Goal: Task Accomplishment & Management: Manage account settings

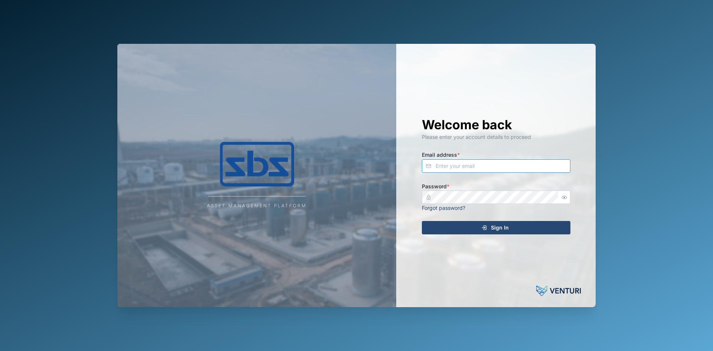
type input "[EMAIL_ADDRESS][DOMAIN_NAME]"
click at [477, 224] on div "Sign In" at bounding box center [495, 227] width 137 height 13
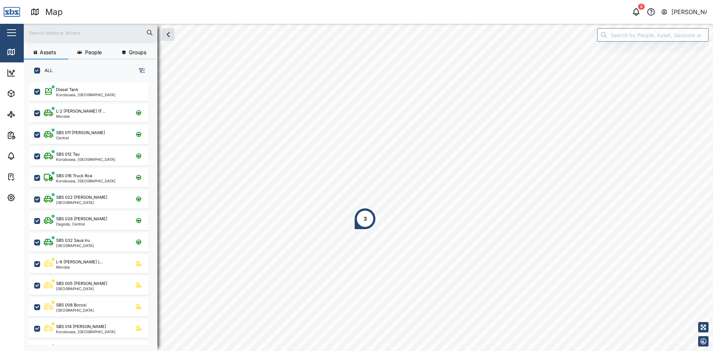
click at [357, 218] on div "3" at bounding box center [365, 219] width 22 height 22
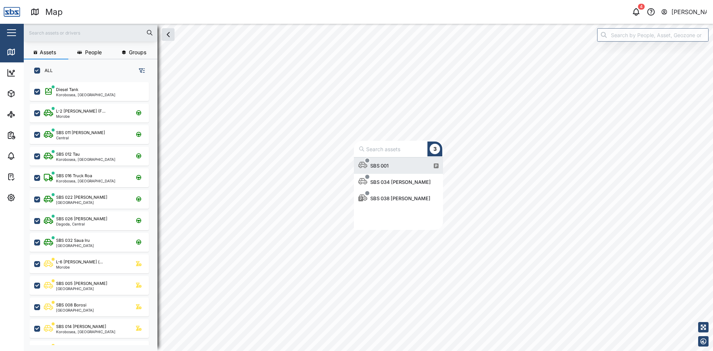
scroll to position [67, 84]
click at [387, 194] on div "SBS 038 [PERSON_NAME]" at bounding box center [395, 198] width 75 height 16
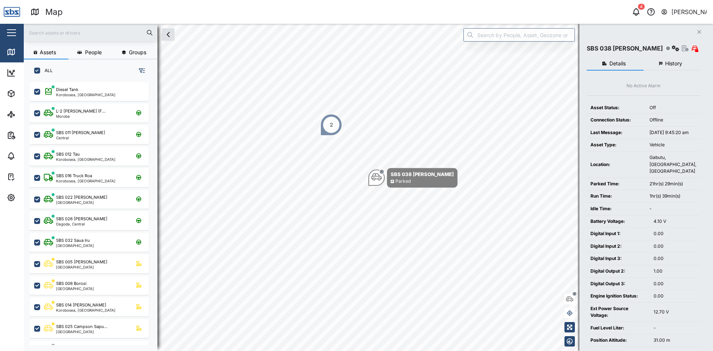
click at [702, 30] on button "Close" at bounding box center [699, 32] width 10 height 10
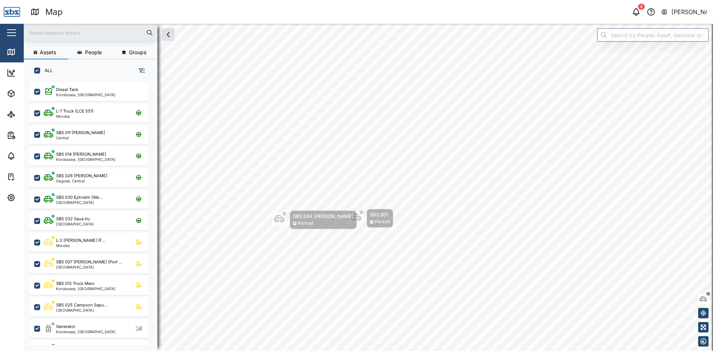
click at [51, 35] on input "text" at bounding box center [90, 32] width 125 height 11
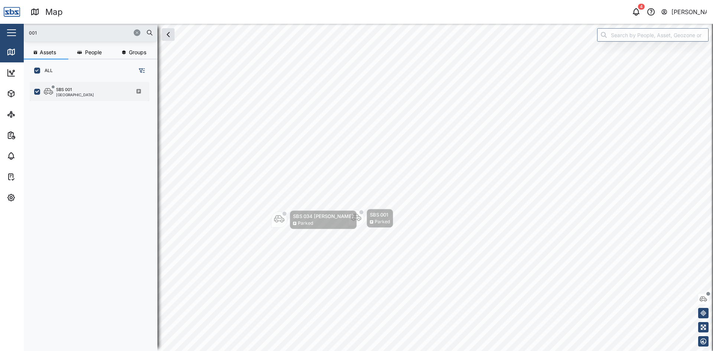
type input "001"
click at [87, 93] on div "SBS 001 [GEOGRAPHIC_DATA]" at bounding box center [94, 92] width 101 height 10
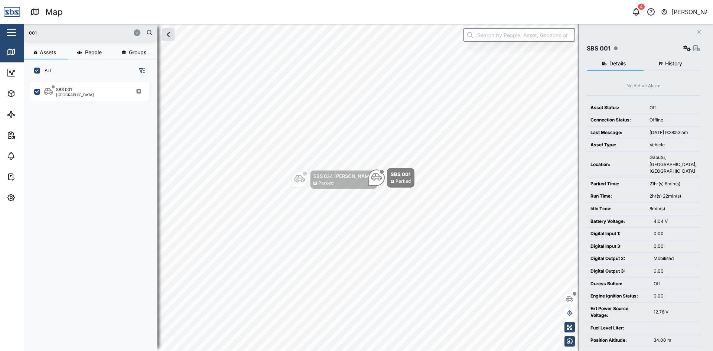
click at [676, 64] on span "History" at bounding box center [673, 63] width 17 height 5
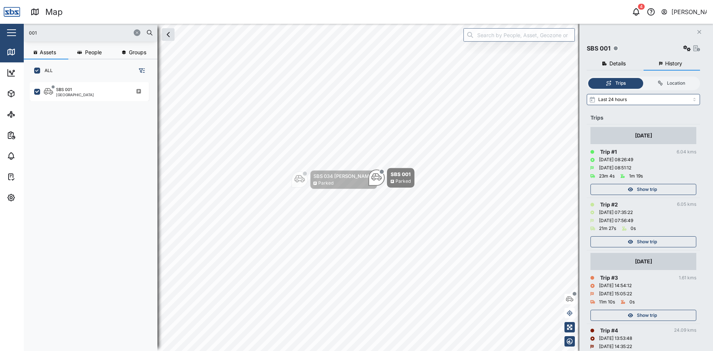
click at [645, 241] on span "Show trip" at bounding box center [647, 242] width 20 height 10
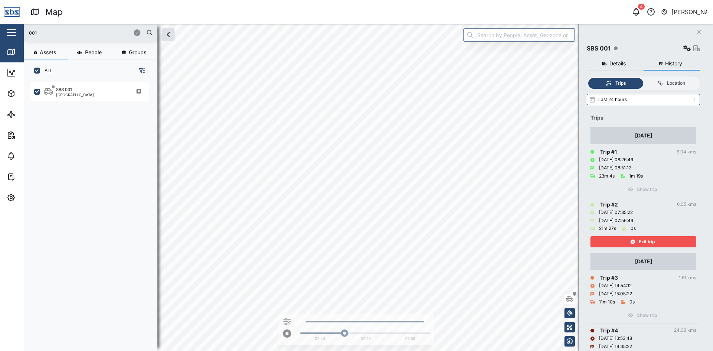
click at [645, 241] on span "Exit trip" at bounding box center [647, 242] width 16 height 10
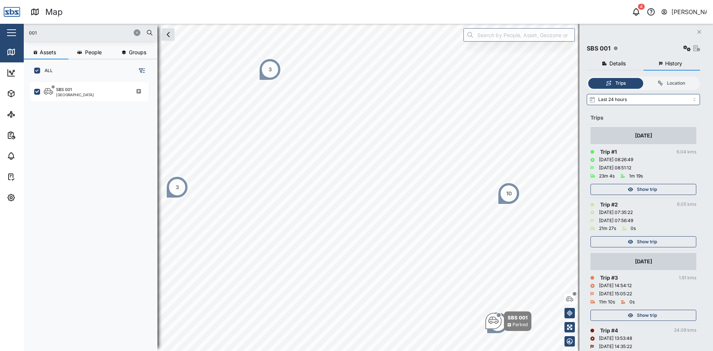
click at [651, 182] on div "Show trip" at bounding box center [643, 187] width 106 height 15
click at [648, 188] on span "Show trip" at bounding box center [647, 189] width 20 height 10
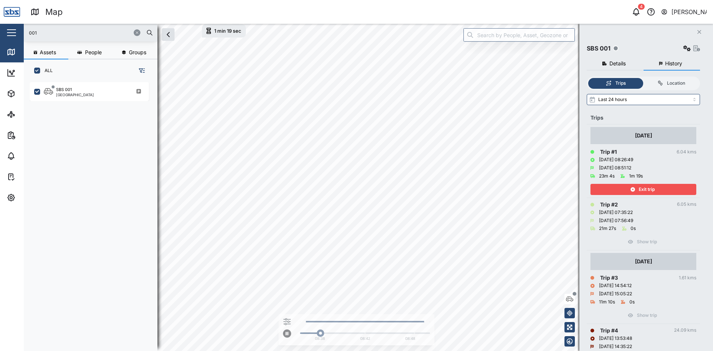
click at [648, 186] on span "Exit trip" at bounding box center [647, 189] width 16 height 10
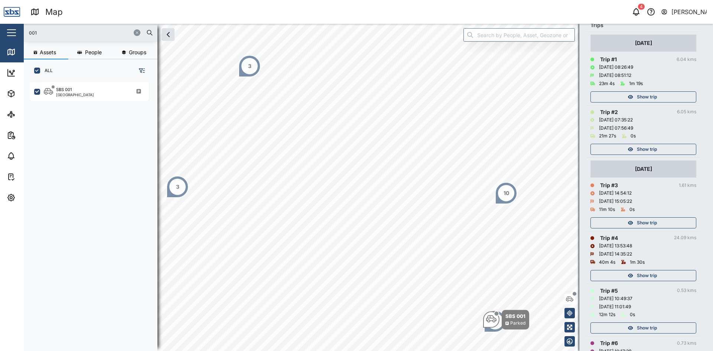
scroll to position [111, 0]
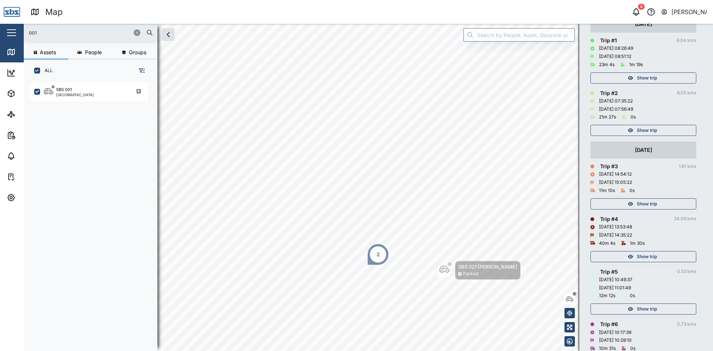
click at [490, 296] on body "Map 4 [PERSON_NAME] Close Map Dashboard Assets ATS Camera Generator Personnel T…" at bounding box center [356, 175] width 713 height 351
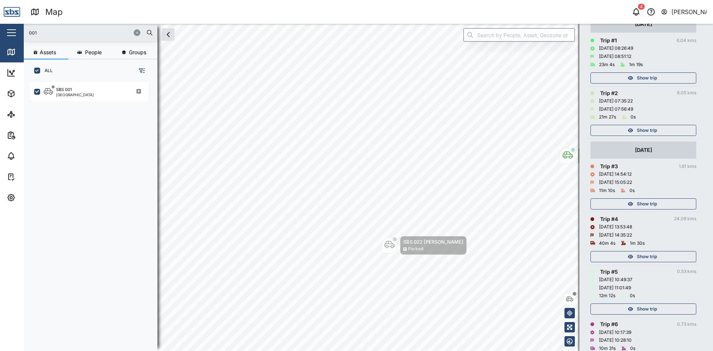
click at [136, 34] on icon "button" at bounding box center [137, 32] width 4 height 4
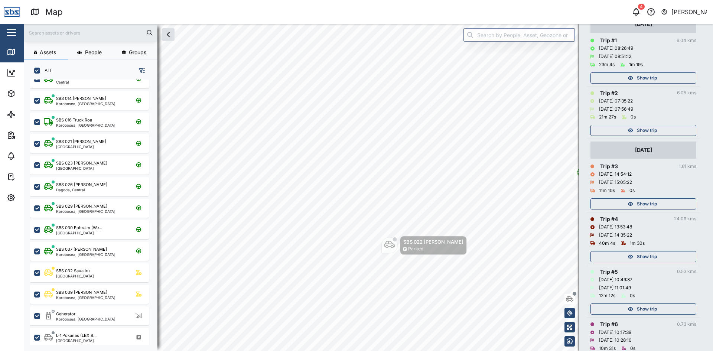
scroll to position [111, 0]
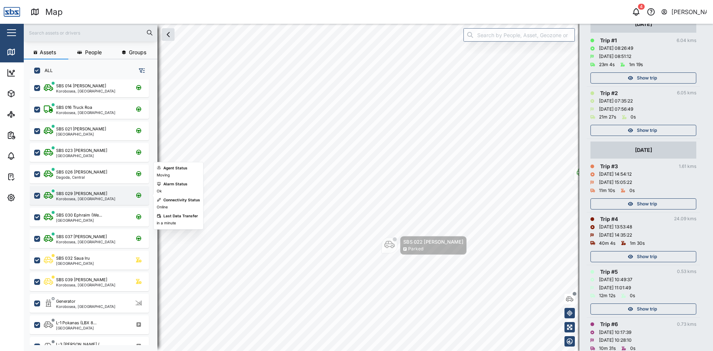
click at [88, 199] on div "Korobosea, [GEOGRAPHIC_DATA]" at bounding box center [85, 199] width 59 height 4
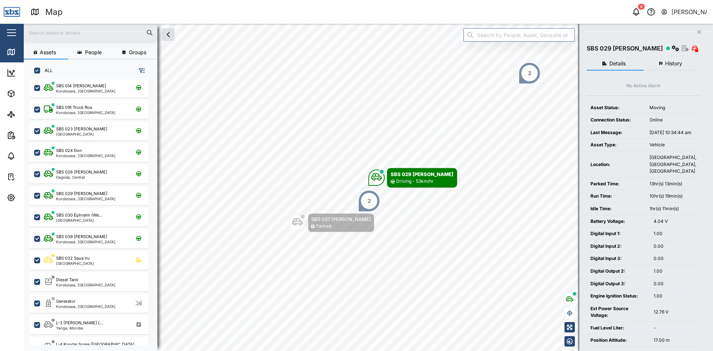
click at [80, 32] on input "text" at bounding box center [90, 32] width 125 height 11
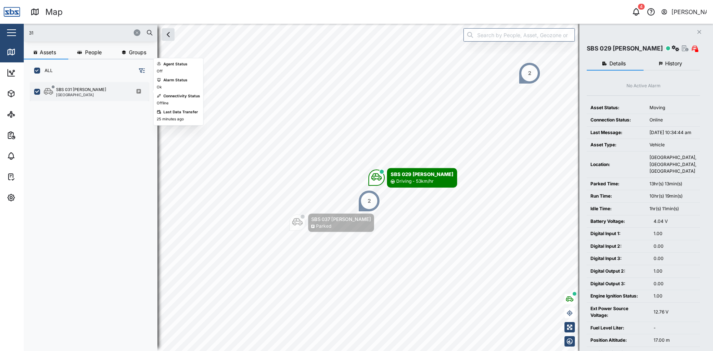
type input "31"
click at [69, 88] on div "SBS 031 [PERSON_NAME]" at bounding box center [81, 90] width 50 height 6
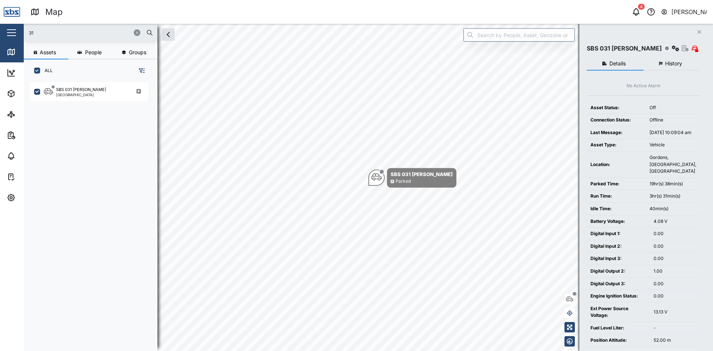
click at [701, 33] on icon "Close" at bounding box center [699, 32] width 4 height 6
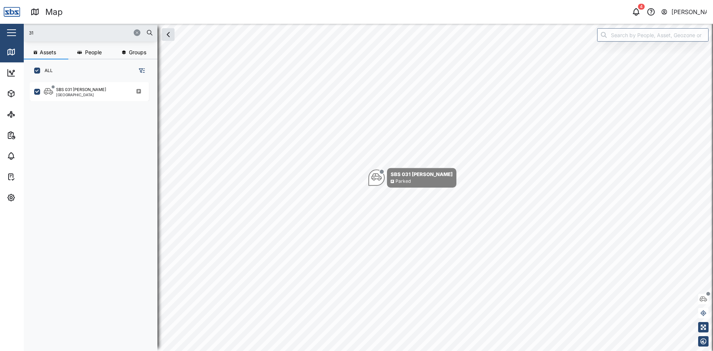
click at [135, 35] on button "button" at bounding box center [137, 32] width 7 height 7
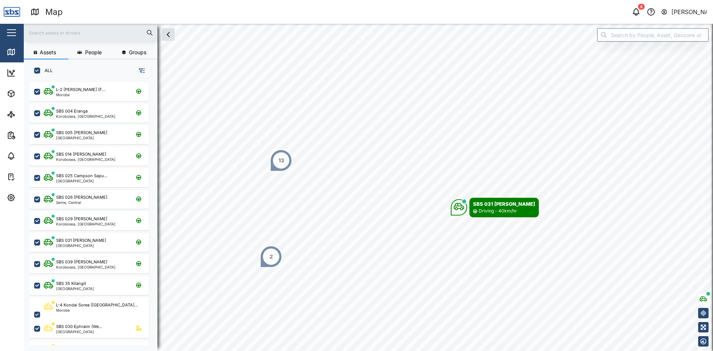
click at [275, 259] on div "2" at bounding box center [271, 256] width 22 height 22
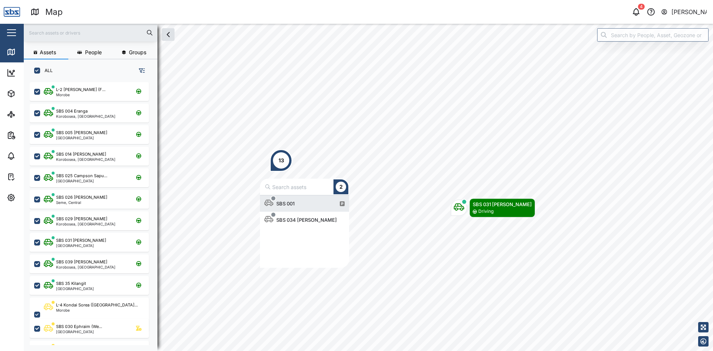
scroll to position [67, 84]
click at [44, 27] on input "text" at bounding box center [90, 32] width 125 height 11
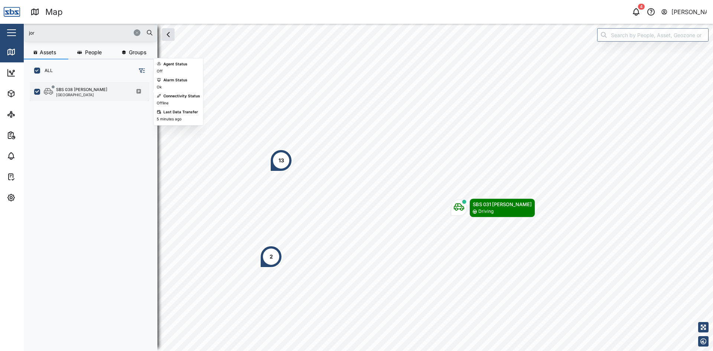
type input "jor"
click at [67, 90] on div "SBS 038 [PERSON_NAME]" at bounding box center [81, 90] width 51 height 6
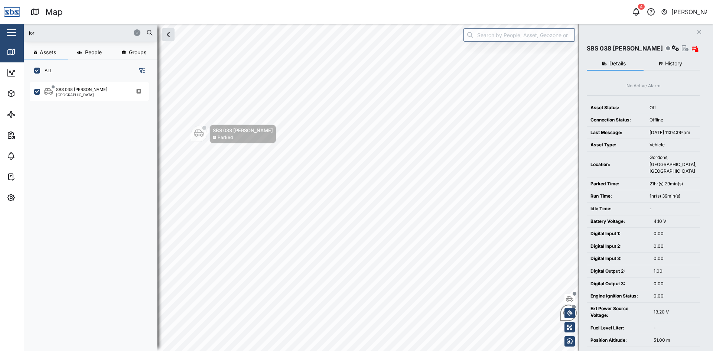
click at [9, 12] on img at bounding box center [12, 12] width 16 height 16
click at [10, 49] on icon at bounding box center [10, 51] width 0 height 5
click at [135, 33] on icon "button" at bounding box center [137, 32] width 4 height 4
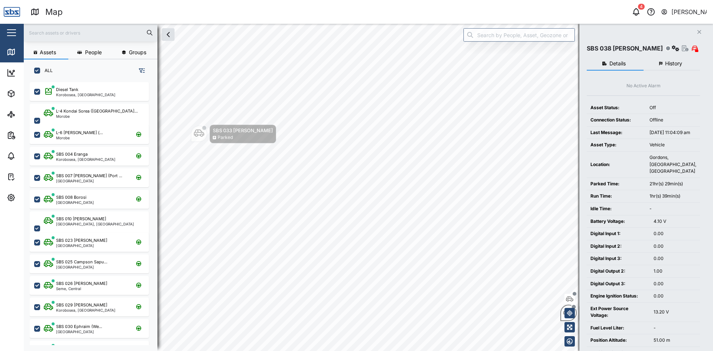
click at [677, 68] on button "History" at bounding box center [671, 63] width 57 height 13
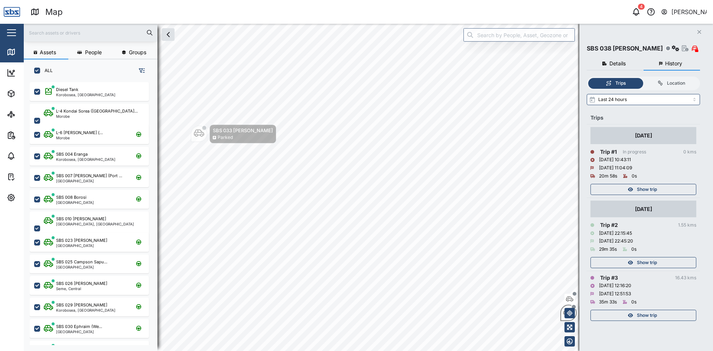
click at [640, 263] on span "Show trip" at bounding box center [647, 262] width 20 height 10
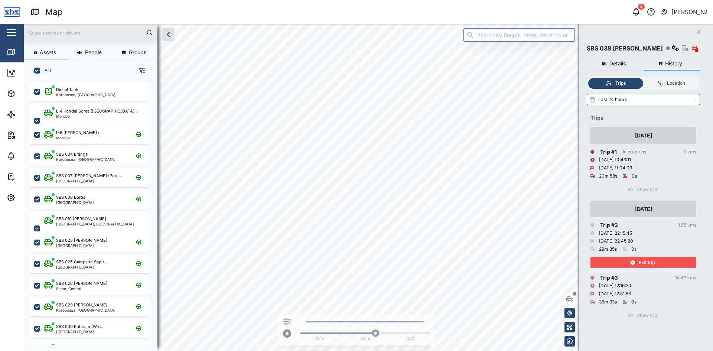
click at [640, 263] on span "Exit trip" at bounding box center [647, 262] width 16 height 10
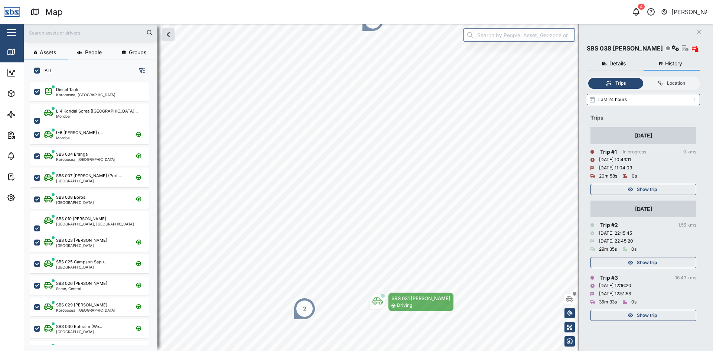
click at [667, 186] on div "Show trip" at bounding box center [642, 189] width 97 height 10
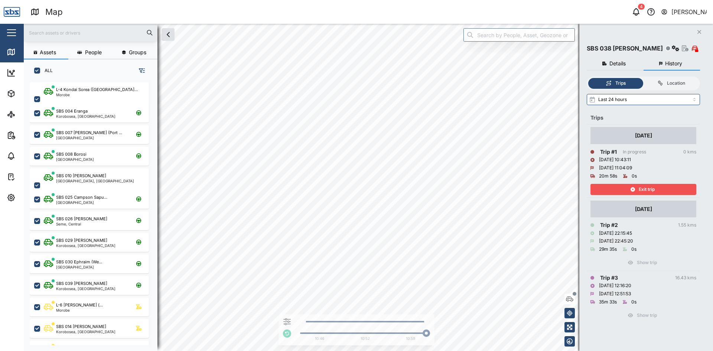
click at [60, 38] on input "text" at bounding box center [90, 32] width 125 height 11
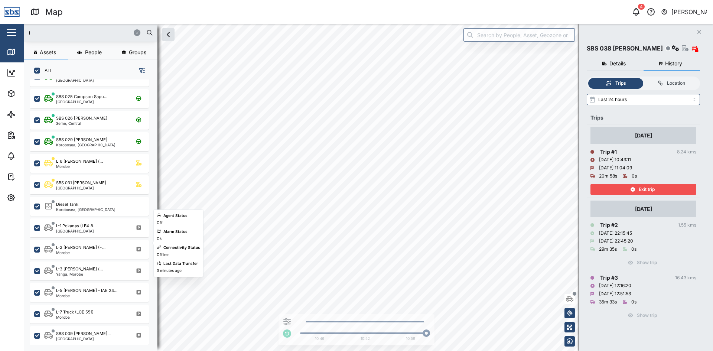
scroll to position [74, 0]
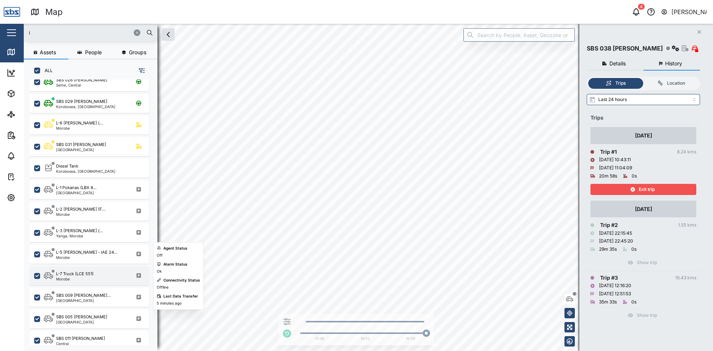
type input "l"
click at [62, 272] on div "L-7 Truck (LCE 551)" at bounding box center [75, 274] width 38 height 6
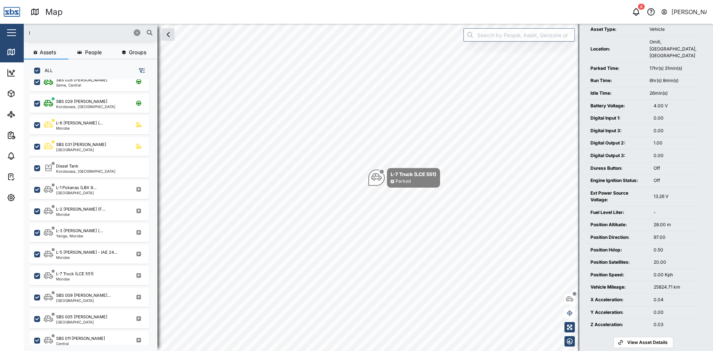
scroll to position [127, 0]
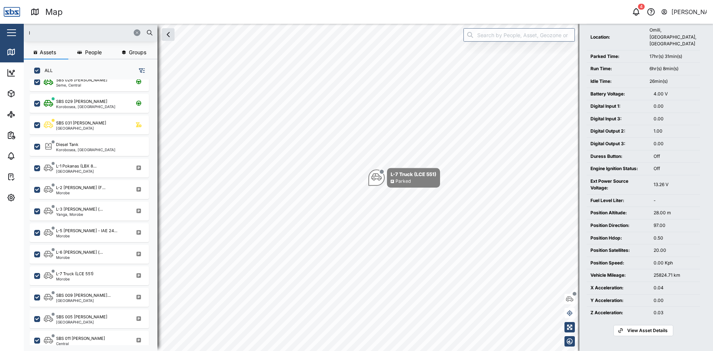
click at [643, 329] on span "View Asset Details" at bounding box center [647, 330] width 40 height 10
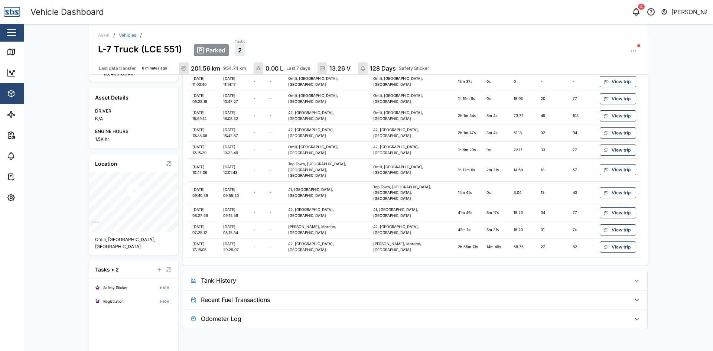
scroll to position [129, 0]
click at [107, 284] on div "Safety Sticker" at bounding box center [115, 287] width 25 height 6
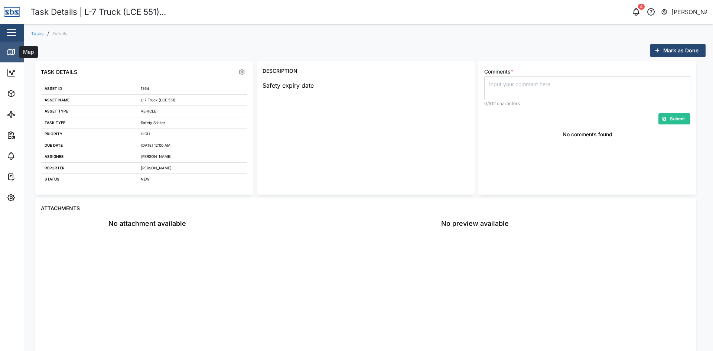
click at [10, 51] on icon at bounding box center [10, 51] width 0 height 5
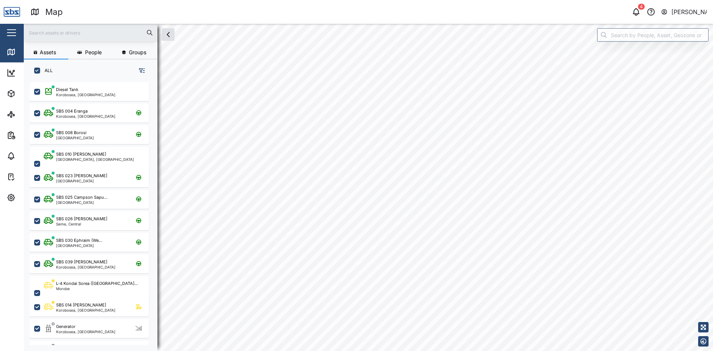
checkbox input "true"
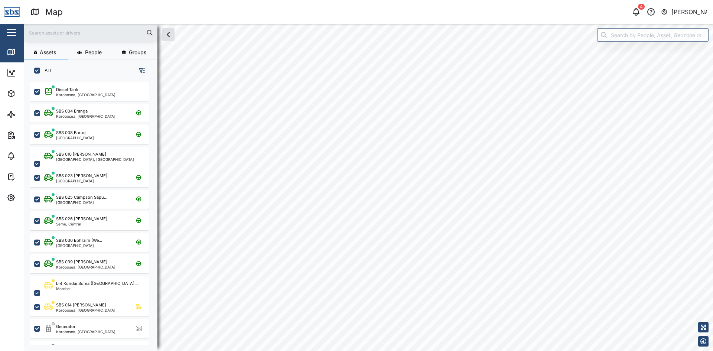
checkbox input "true"
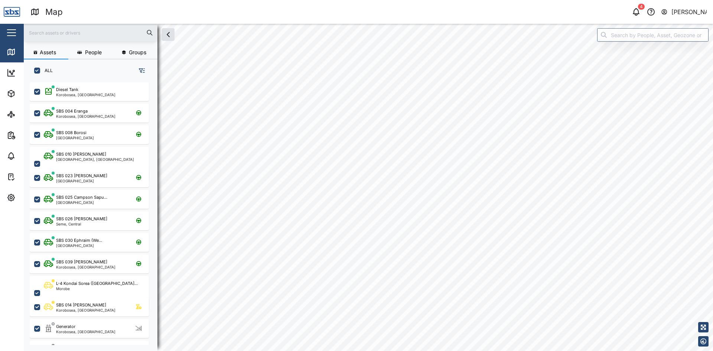
checkbox input "true"
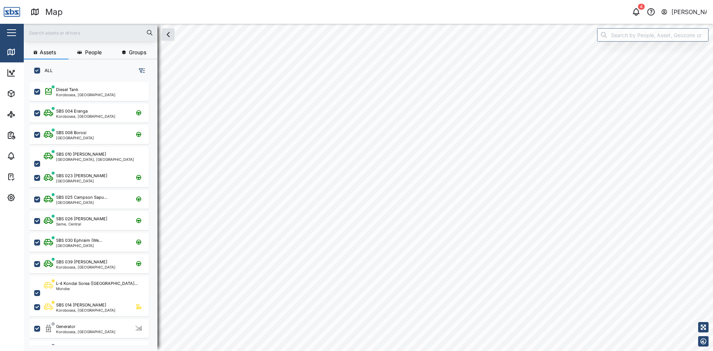
checkbox input "true"
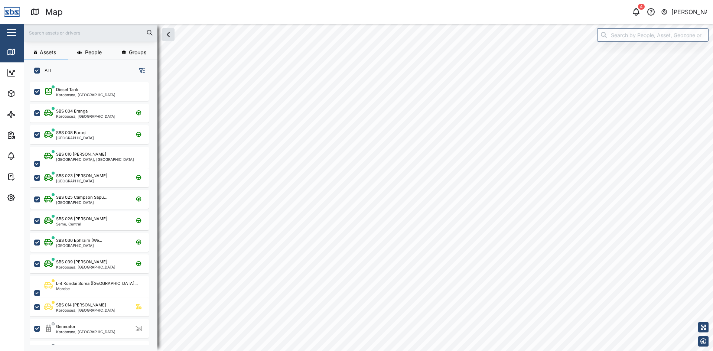
checkbox input "true"
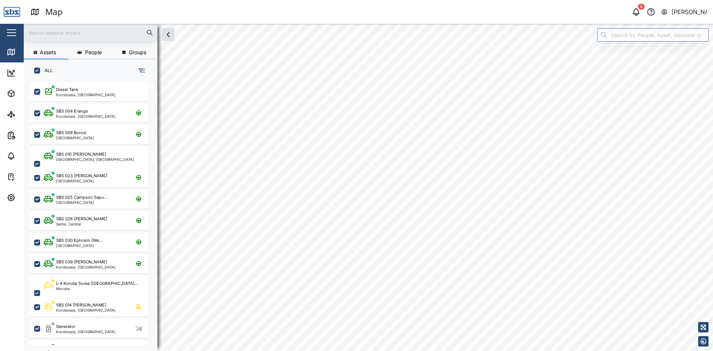
checkbox input "true"
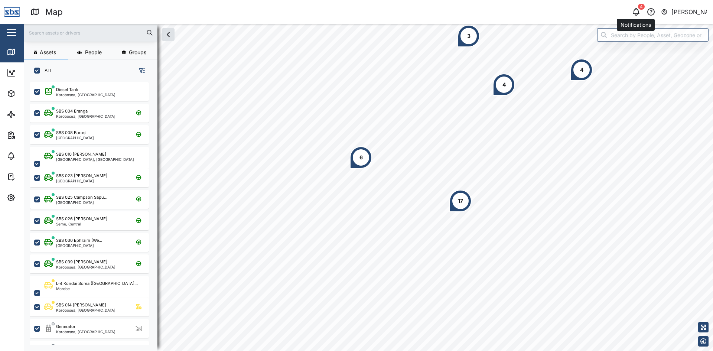
click at [637, 13] on icon "button" at bounding box center [636, 11] width 9 height 9
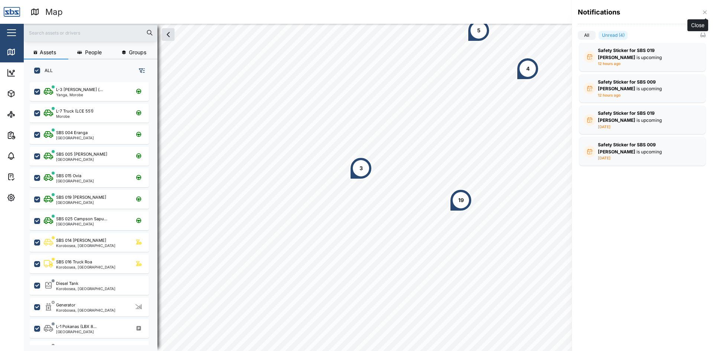
click at [707, 10] on icon "button" at bounding box center [705, 12] width 6 height 6
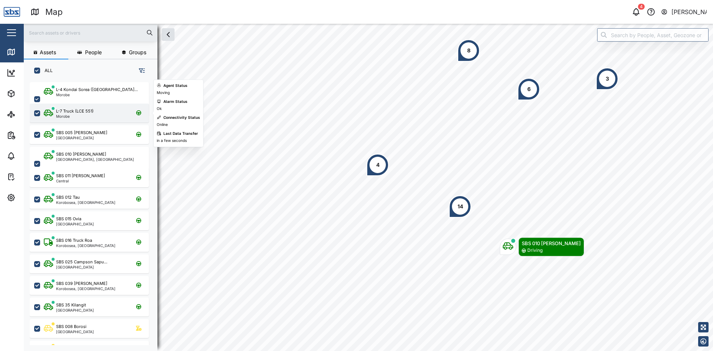
click at [66, 119] on div "L-7 Truck (LCE 551) Morobe" at bounding box center [89, 113] width 119 height 19
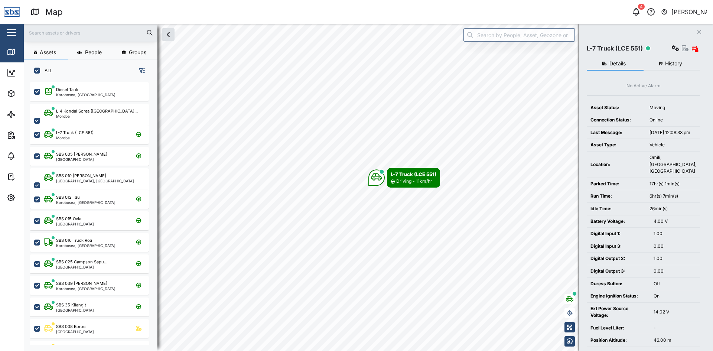
click at [671, 65] on span "History" at bounding box center [673, 63] width 17 height 5
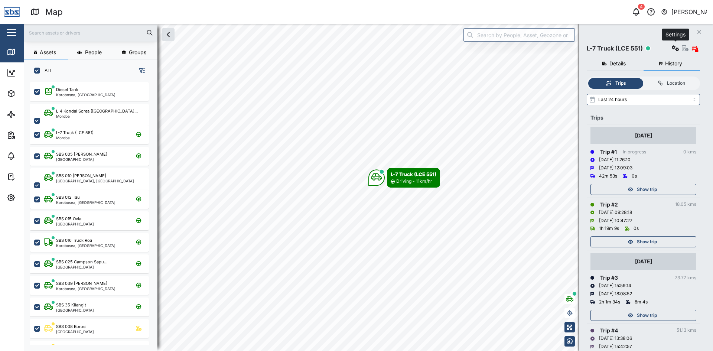
click at [674, 50] on icon "button" at bounding box center [675, 48] width 7 height 6
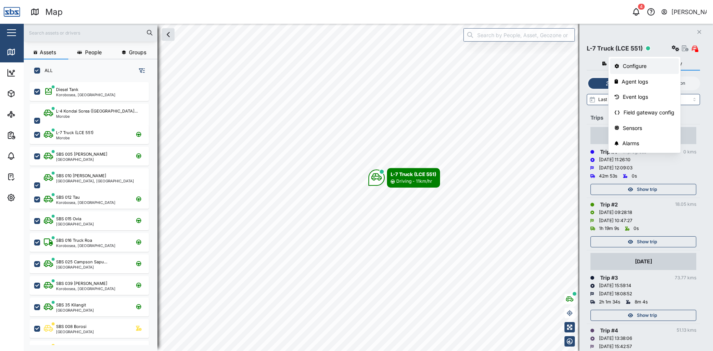
click at [635, 70] on link "Configure" at bounding box center [644, 66] width 69 height 16
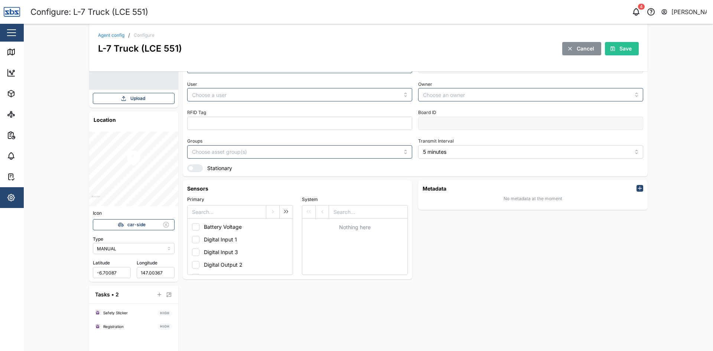
scroll to position [104, 0]
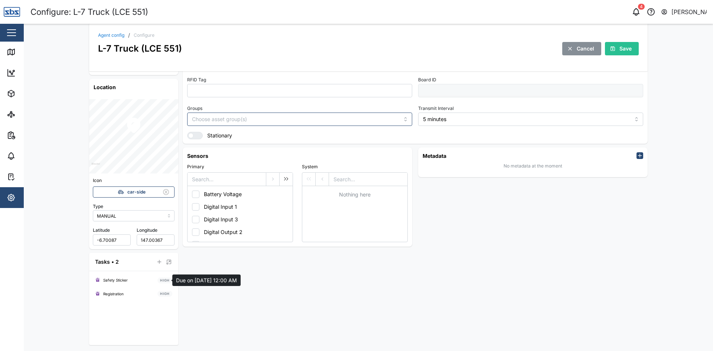
click at [112, 280] on div "Safety Sticker" at bounding box center [115, 280] width 25 height 6
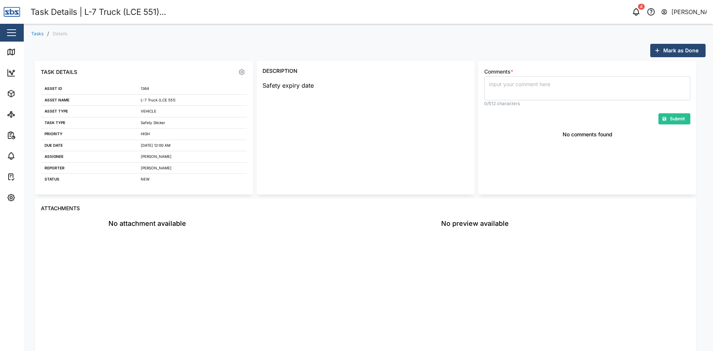
click at [295, 84] on p "Safety expiry date" at bounding box center [366, 85] width 206 height 9
click at [36, 30] on div "Tasks / Details Mark as Done Task Details Asset ID 1364 Asset name L-7 Truck (L…" at bounding box center [368, 218] width 689 height 388
click at [33, 33] on link "Tasks" at bounding box center [37, 34] width 12 height 4
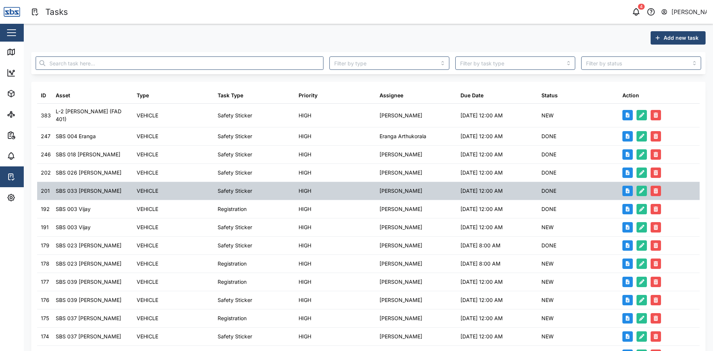
click at [408, 193] on div "[PERSON_NAME]" at bounding box center [400, 191] width 43 height 8
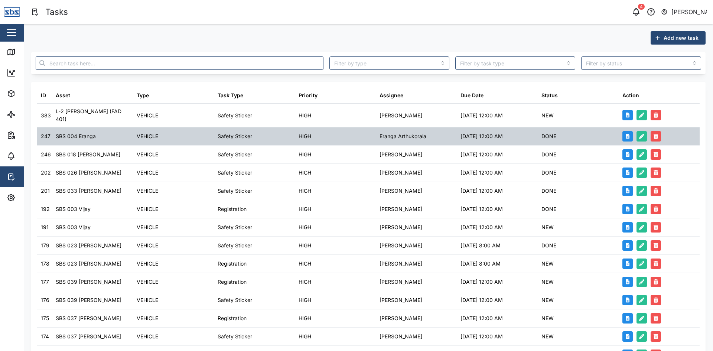
click at [406, 136] on div "Eranga Arthukorala" at bounding box center [402, 136] width 47 height 8
click at [639, 136] on icon "button" at bounding box center [641, 136] width 5 height 5
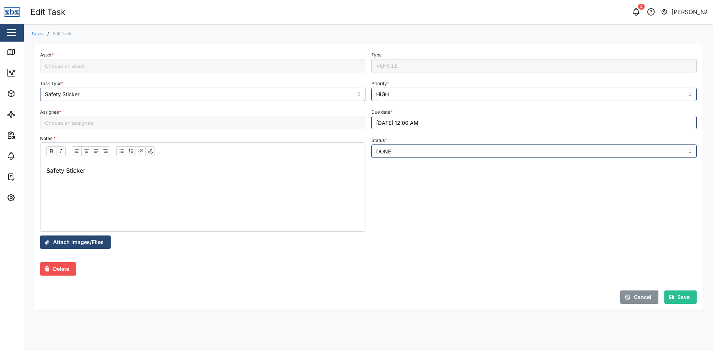
type input "Eranga Arthukorala"
type input "SBS 004 Eranga"
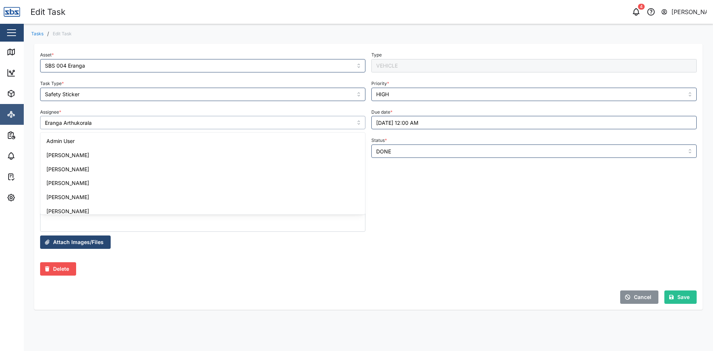
scroll to position [327, 0]
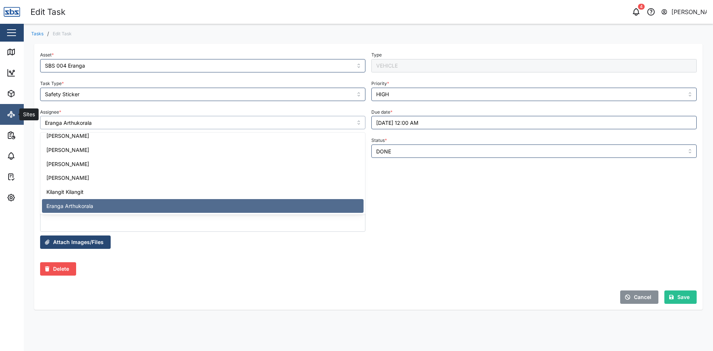
drag, startPoint x: 107, startPoint y: 121, endPoint x: 0, endPoint y: 118, distance: 107.3
click at [0, 118] on div "Edit Task 4 [PERSON_NAME] Close Map Dashboard Assets ATS Camera Generator Perso…" at bounding box center [356, 175] width 713 height 351
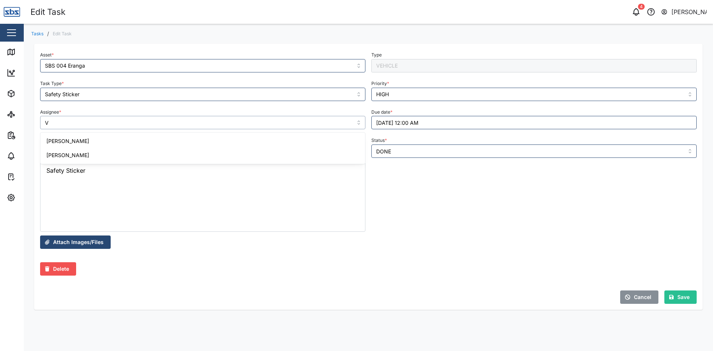
scroll to position [0, 0]
type input "[PERSON_NAME]"
click at [685, 299] on span "Save" at bounding box center [683, 297] width 12 height 13
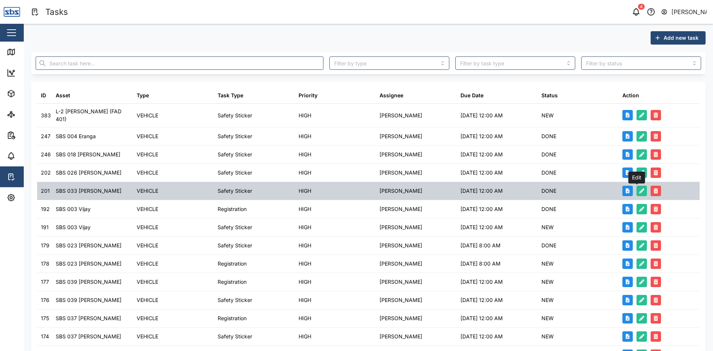
click at [639, 190] on icon "button" at bounding box center [641, 190] width 5 height 5
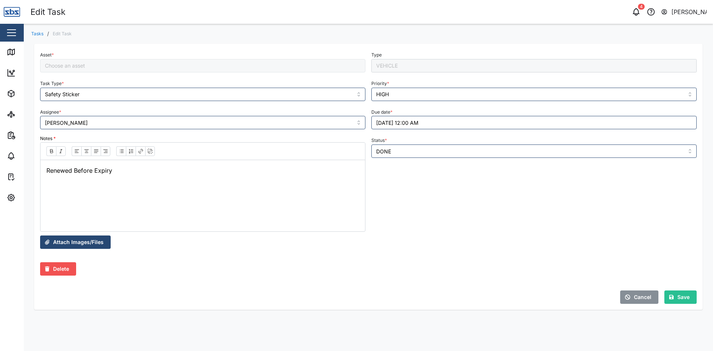
type input "SBS 033 [PERSON_NAME]"
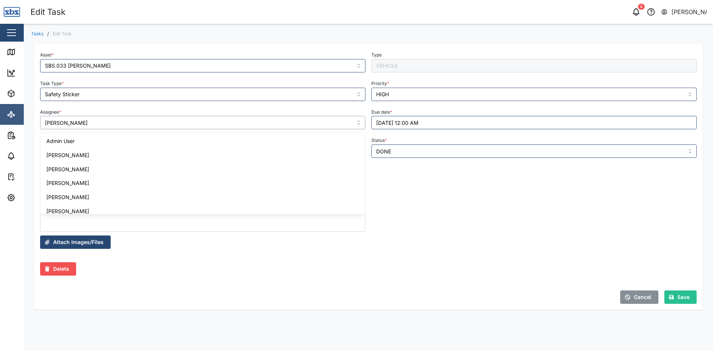
scroll to position [62, 0]
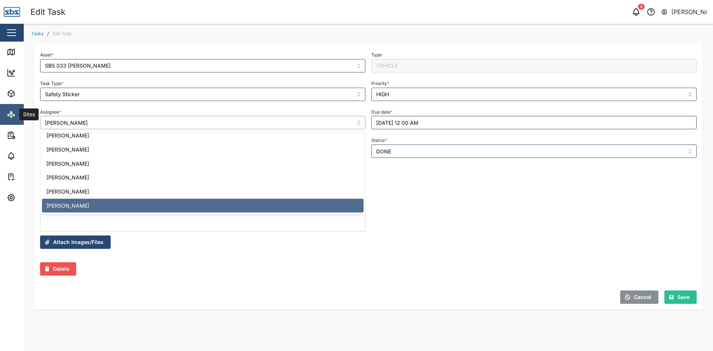
drag, startPoint x: 89, startPoint y: 120, endPoint x: 0, endPoint y: 108, distance: 89.9
click at [0, 108] on div "Edit Task 4 [PERSON_NAME] Close Map Dashboard Assets ATS Camera Generator Perso…" at bounding box center [356, 175] width 713 height 351
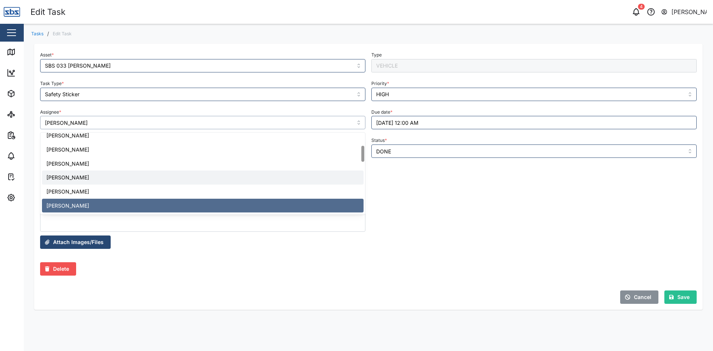
type input "[PERSON_NAME]"
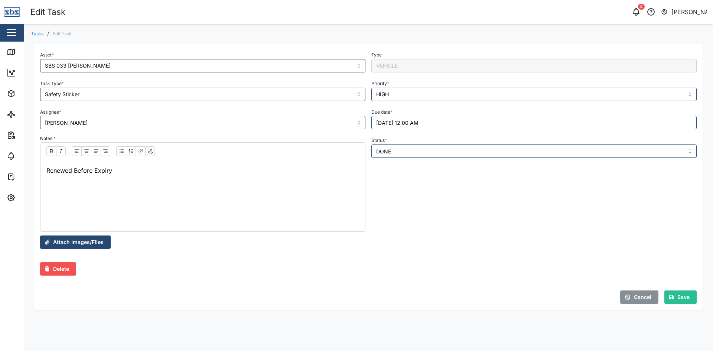
click at [681, 297] on span "Save" at bounding box center [683, 297] width 12 height 13
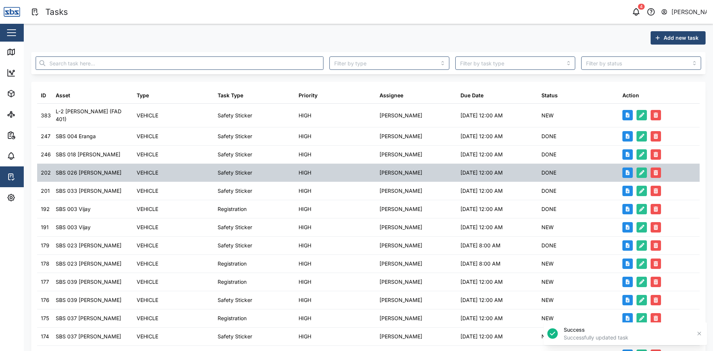
click at [405, 172] on div "[PERSON_NAME]" at bounding box center [416, 173] width 81 height 18
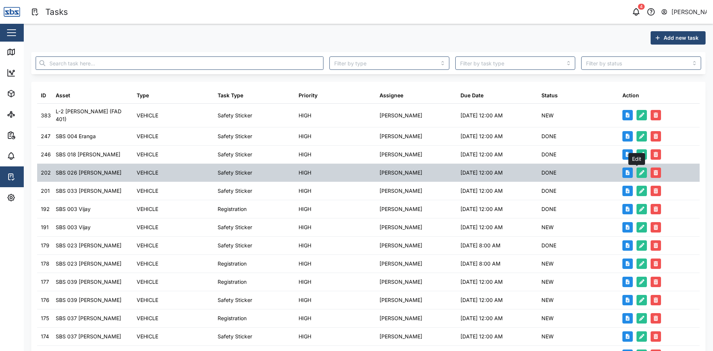
click at [639, 172] on icon "button" at bounding box center [641, 172] width 5 height 5
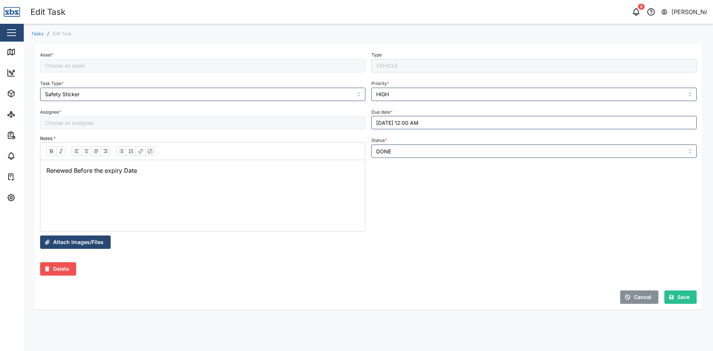
type input "SBS 026 [PERSON_NAME]"
click at [63, 122] on input "Assignee *" at bounding box center [202, 122] width 325 height 13
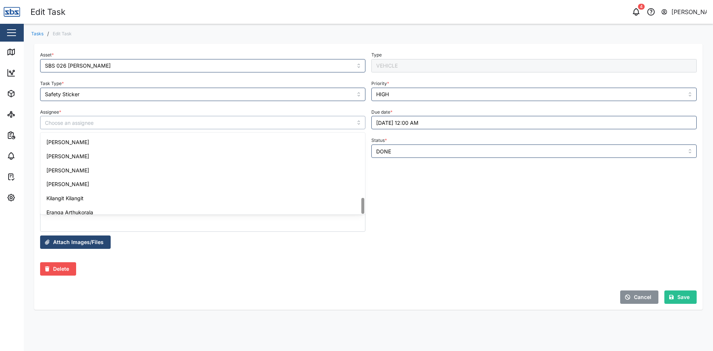
scroll to position [327, 0]
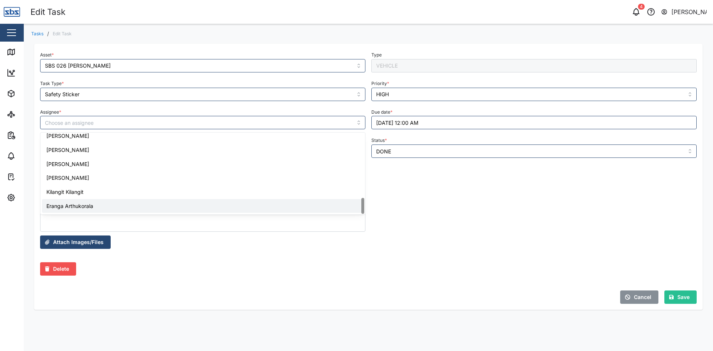
click at [525, 248] on div "Attach Images/Files" at bounding box center [368, 241] width 662 height 19
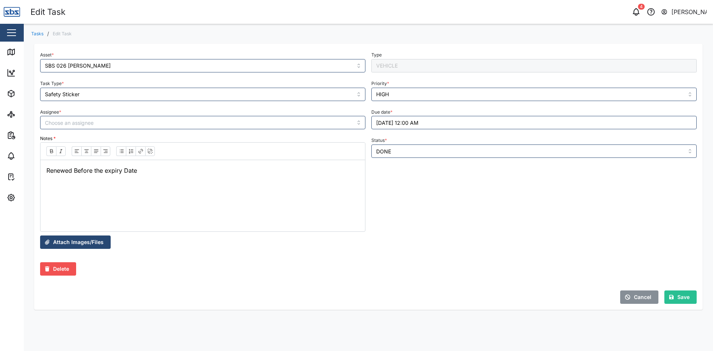
click at [636, 296] on span "Cancel" at bounding box center [642, 297] width 17 height 13
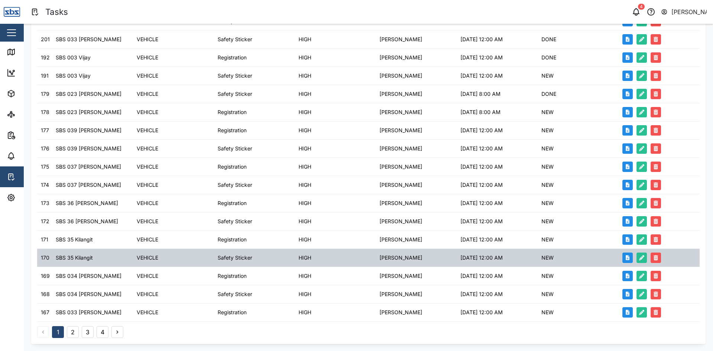
scroll to position [152, 0]
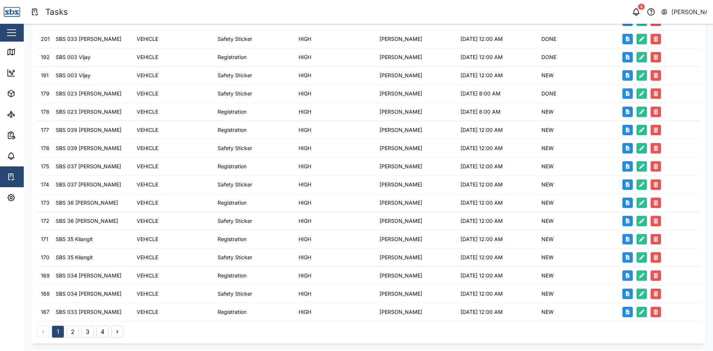
click at [74, 333] on button "2" at bounding box center [73, 332] width 12 height 12
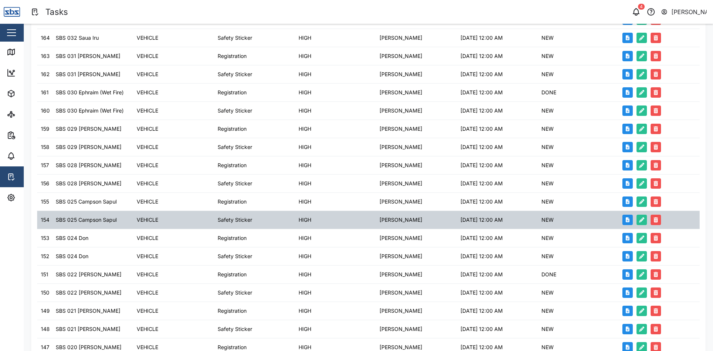
scroll to position [146, 0]
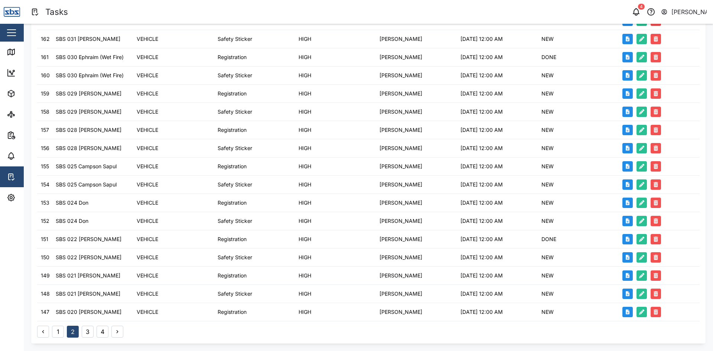
click at [62, 333] on button "1" at bounding box center [58, 332] width 12 height 12
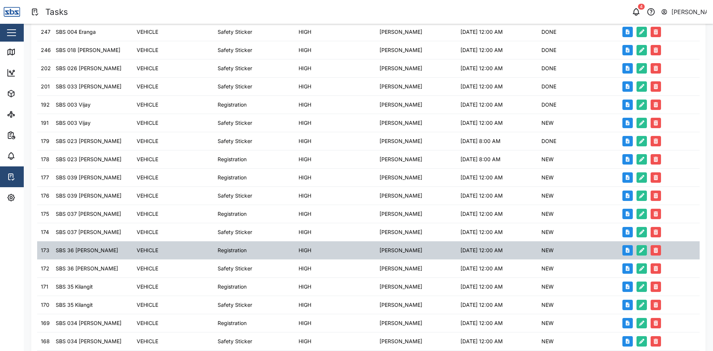
scroll to position [152, 0]
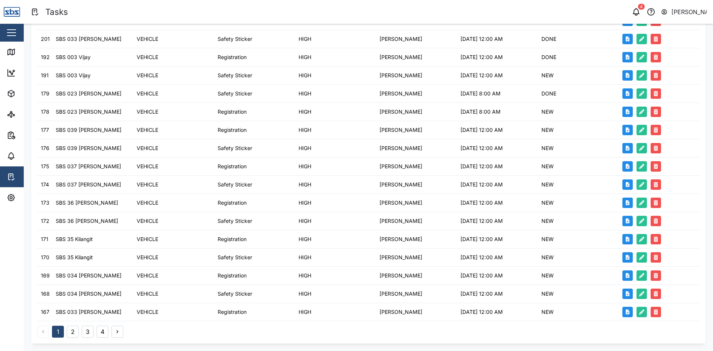
click at [74, 333] on button "2" at bounding box center [73, 332] width 12 height 12
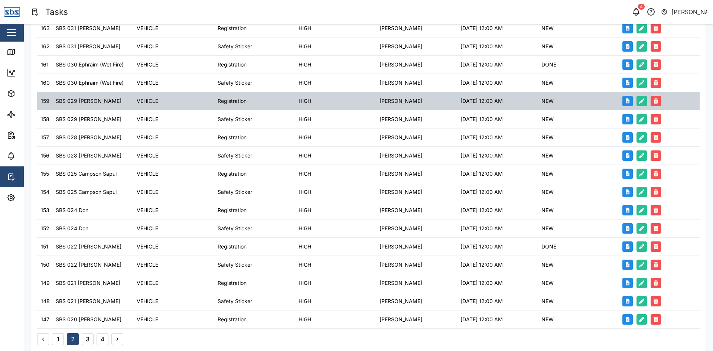
scroll to position [146, 0]
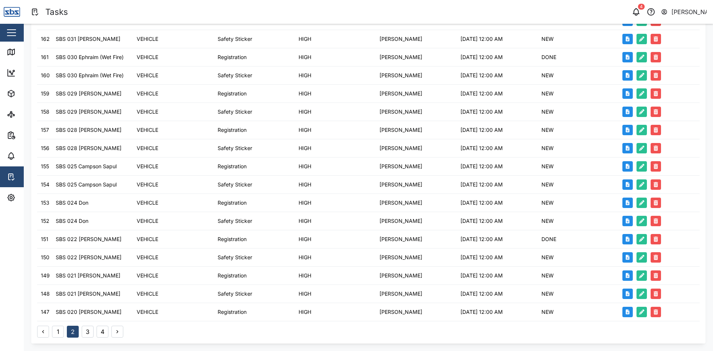
click at [88, 332] on button "3" at bounding box center [88, 332] width 12 height 12
click at [104, 334] on button "4" at bounding box center [103, 332] width 12 height 12
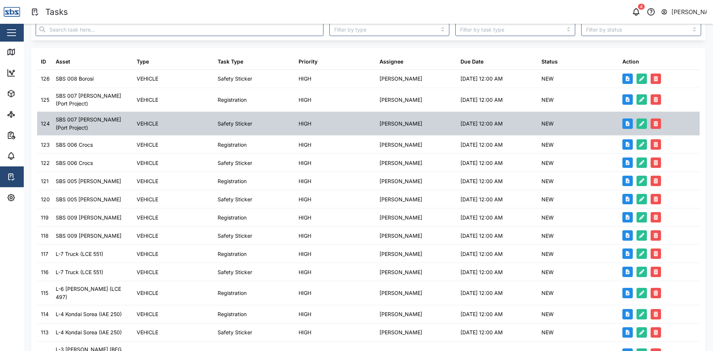
scroll to position [0, 0]
